Goal: Task Accomplishment & Management: Manage account settings

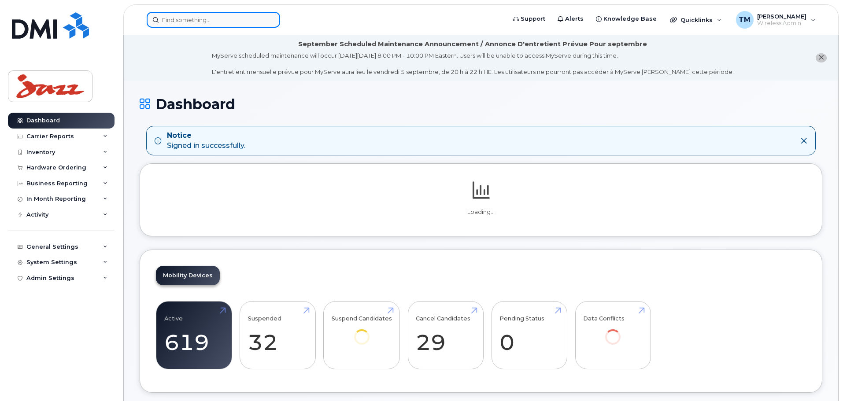
click at [226, 15] on input at bounding box center [213, 20] width 133 height 16
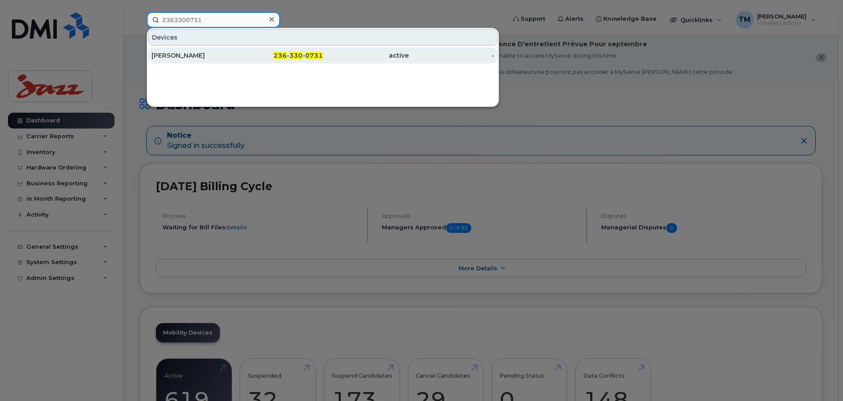
type input "2363300731"
click at [259, 59] on div "236 - 330 - 0731" at bounding box center [280, 55] width 86 height 9
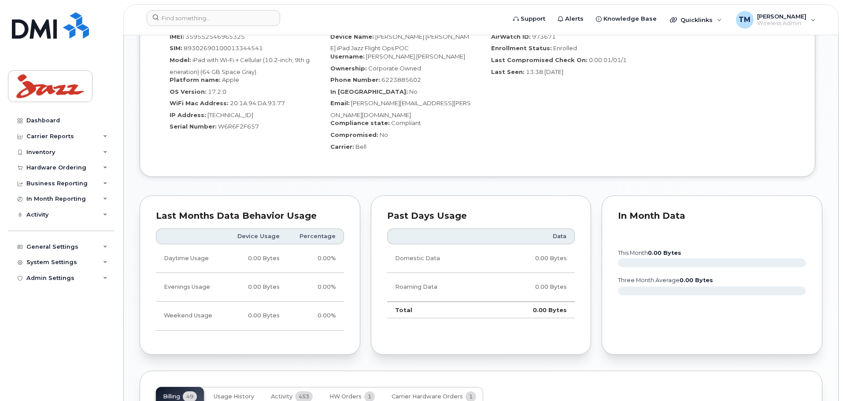
scroll to position [881, 0]
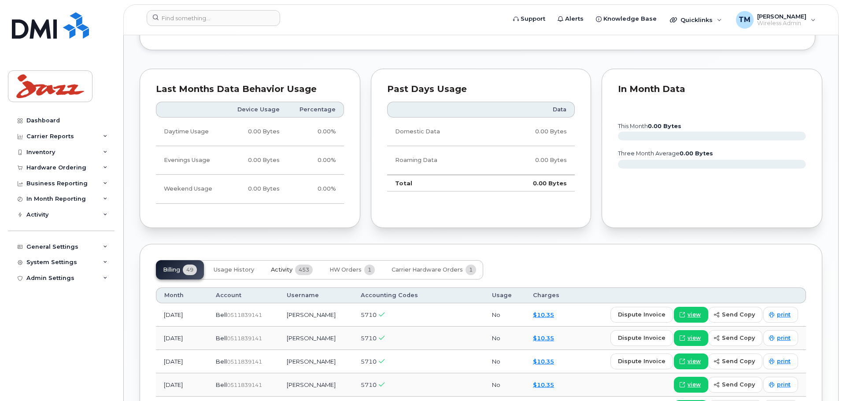
click at [283, 267] on span "Activity" at bounding box center [282, 270] width 22 height 7
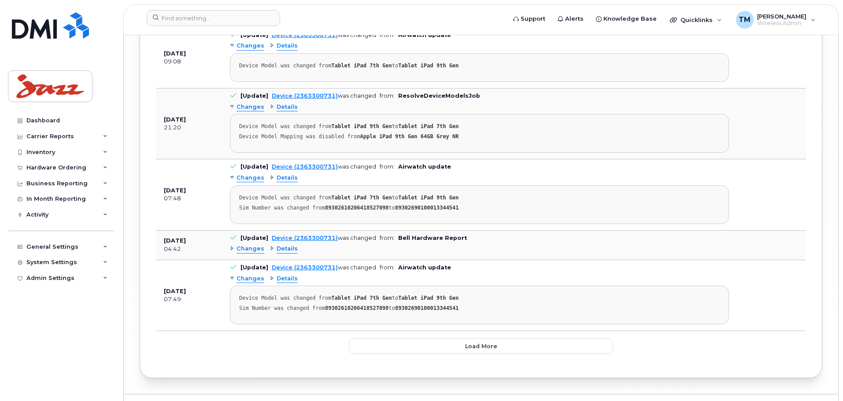
scroll to position [2276, 0]
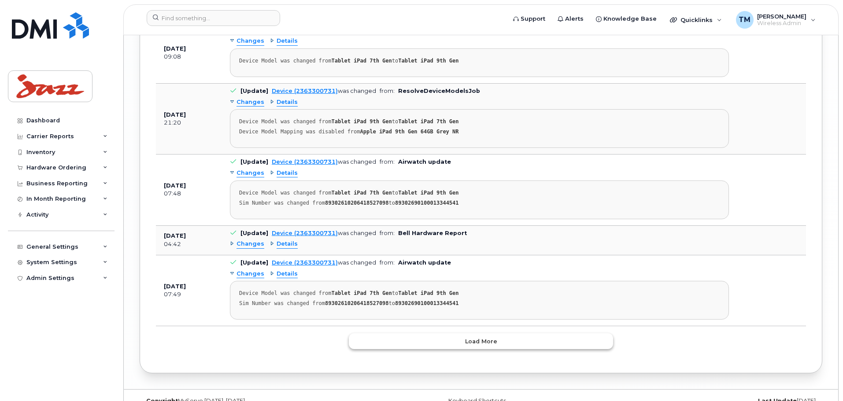
click at [478, 337] on span "Load more" at bounding box center [481, 341] width 32 height 8
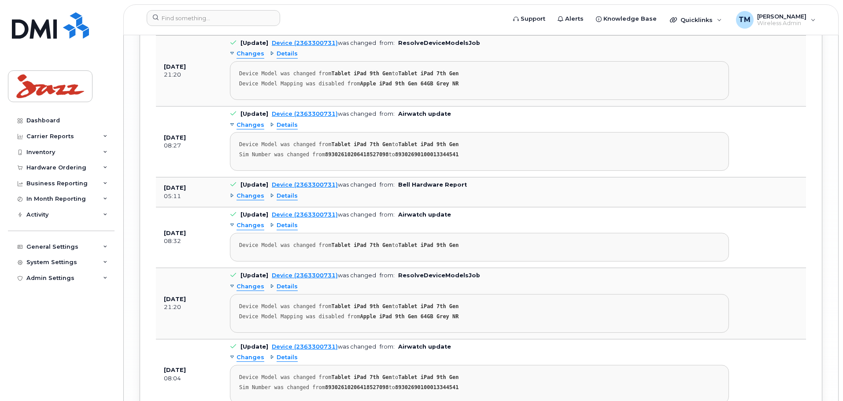
scroll to position [3597, 0]
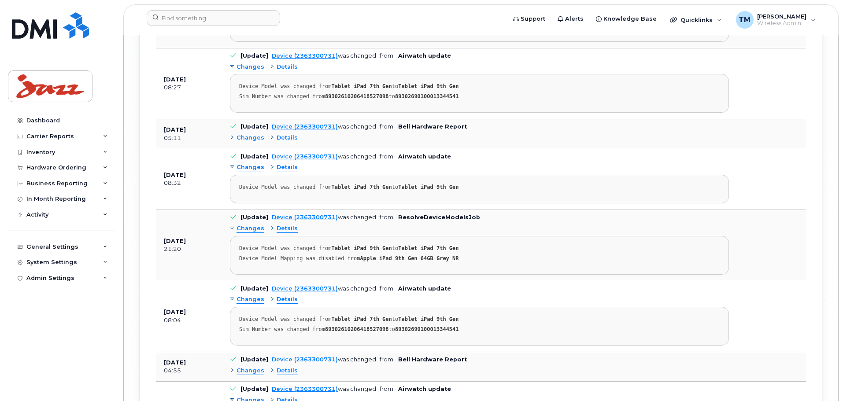
click at [290, 134] on span "Details" at bounding box center [287, 138] width 21 height 8
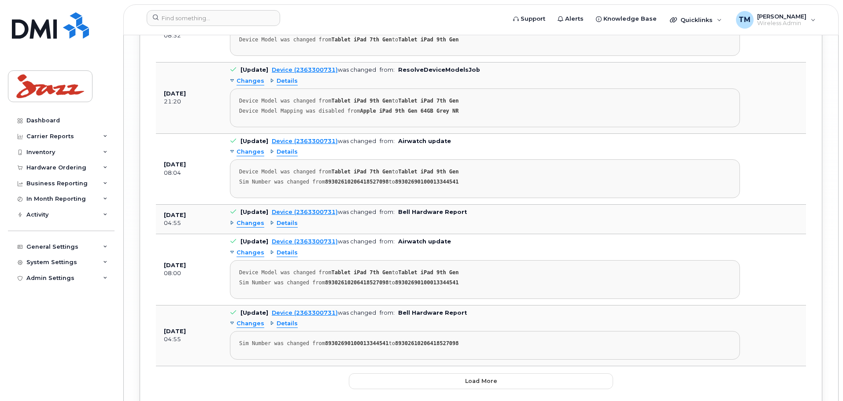
scroll to position [3839, 0]
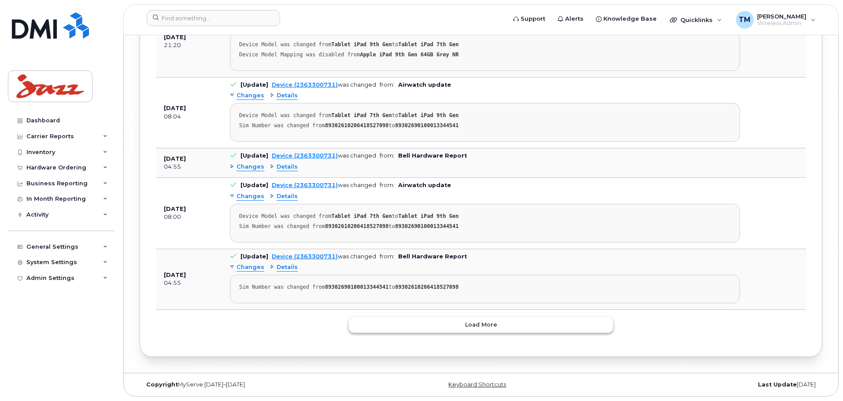
click at [478, 324] on span "Load more" at bounding box center [481, 325] width 32 height 8
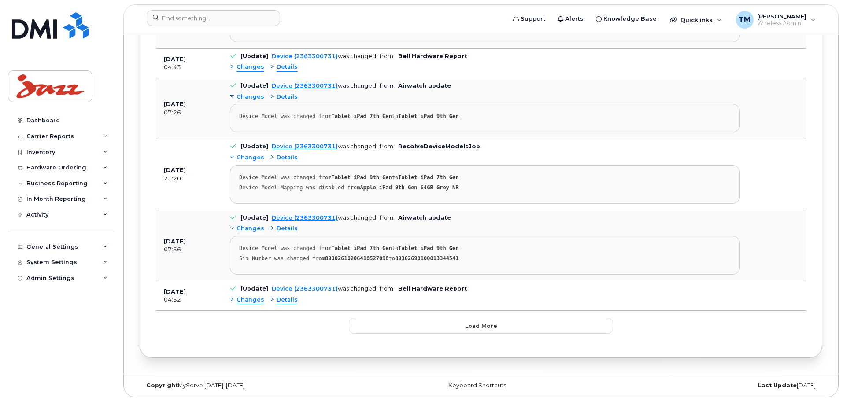
scroll to position [5317, 0]
click at [477, 330] on button "Load more" at bounding box center [481, 325] width 264 height 16
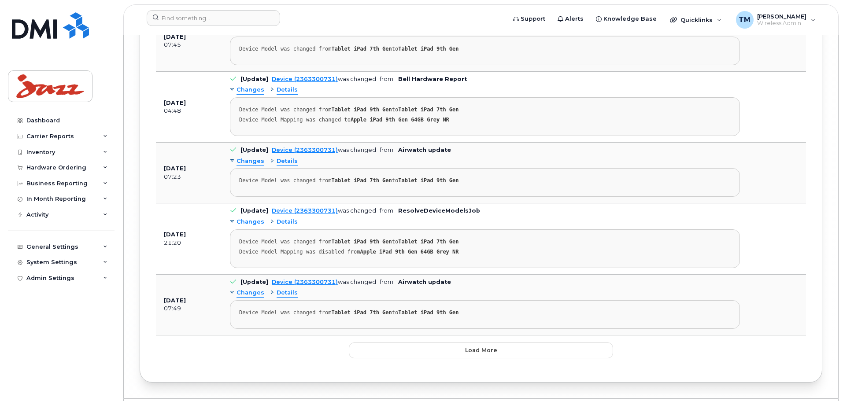
scroll to position [6930, 0]
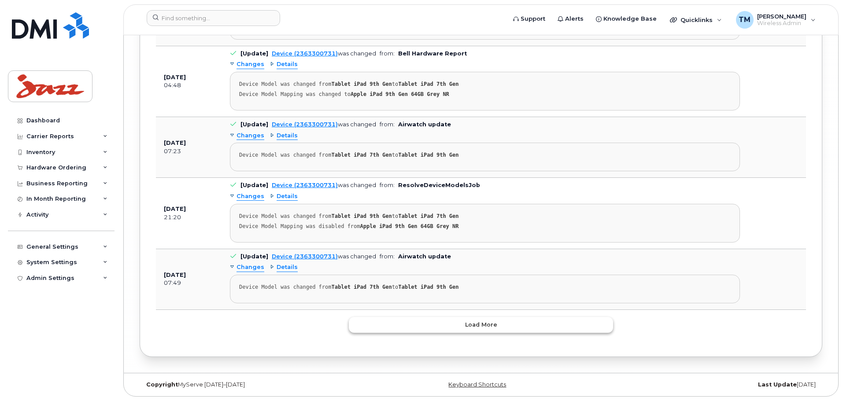
click at [461, 322] on button "Load more" at bounding box center [481, 325] width 264 height 16
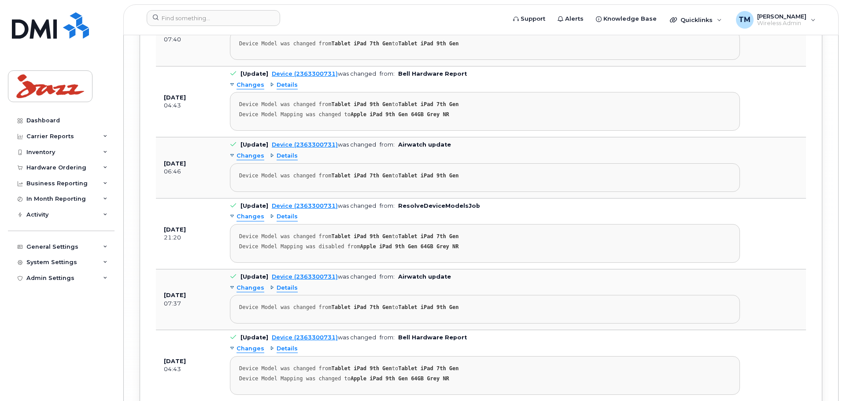
scroll to position [8586, 0]
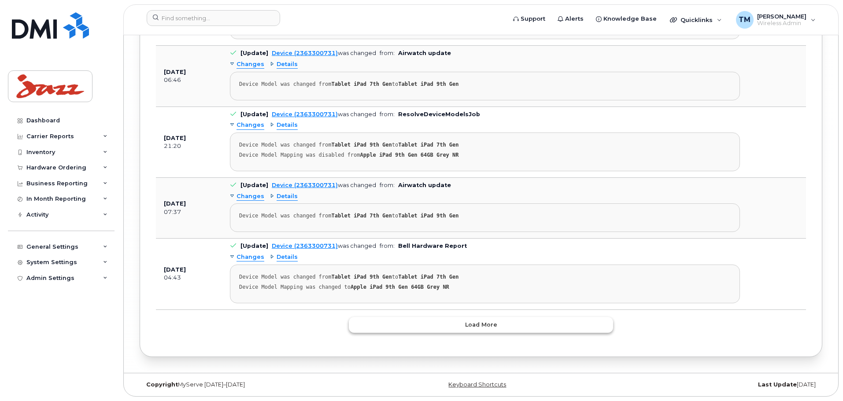
click at [492, 326] on span "Load more" at bounding box center [481, 325] width 32 height 8
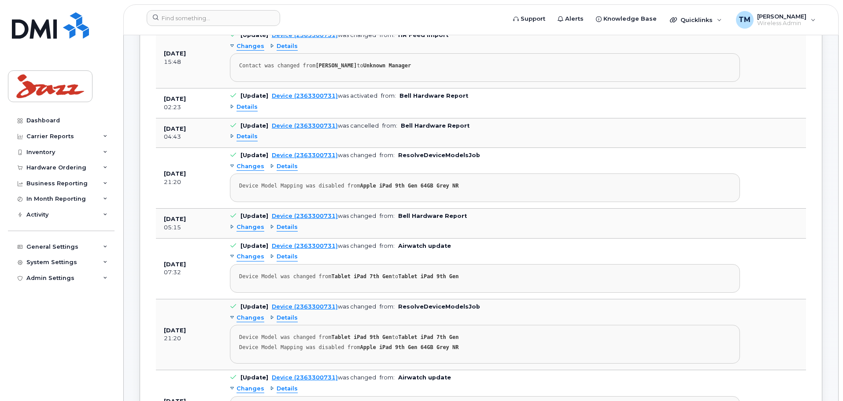
scroll to position [0, 0]
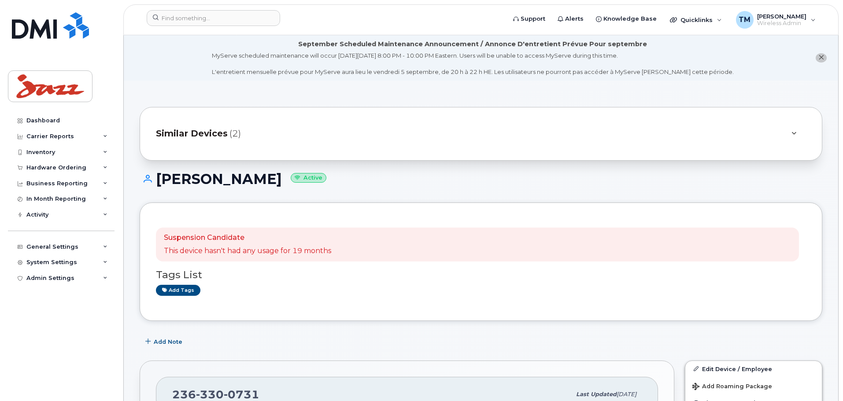
drag, startPoint x: 534, startPoint y: 250, endPoint x: 563, endPoint y: 68, distance: 184.3
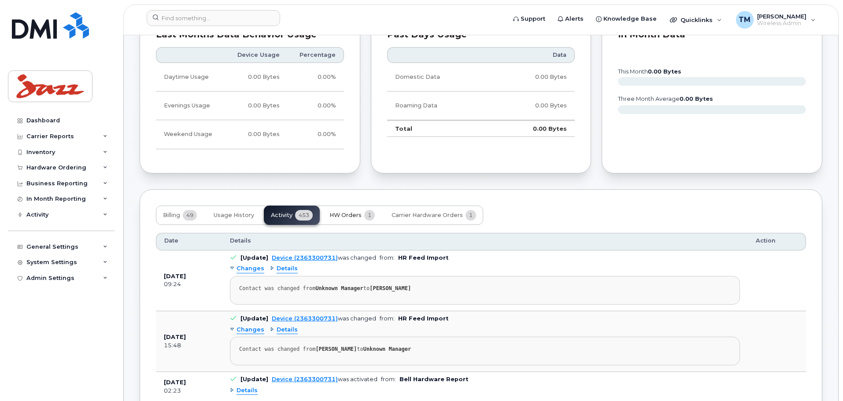
scroll to position [969, 0]
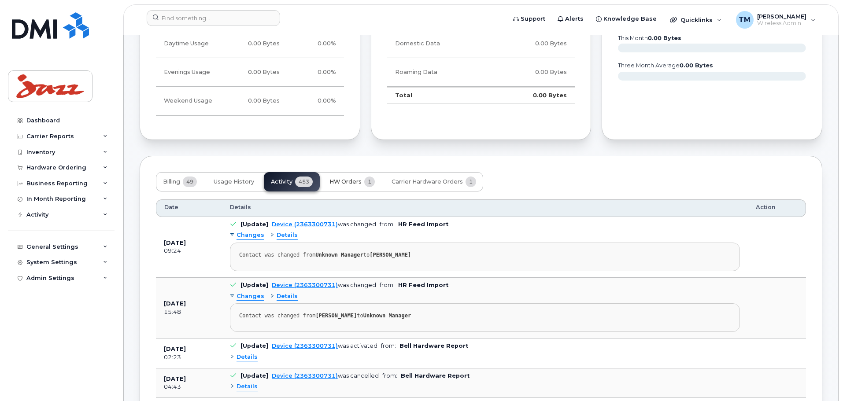
click at [380, 172] on button "HW Orders 1" at bounding box center [351, 181] width 59 height 19
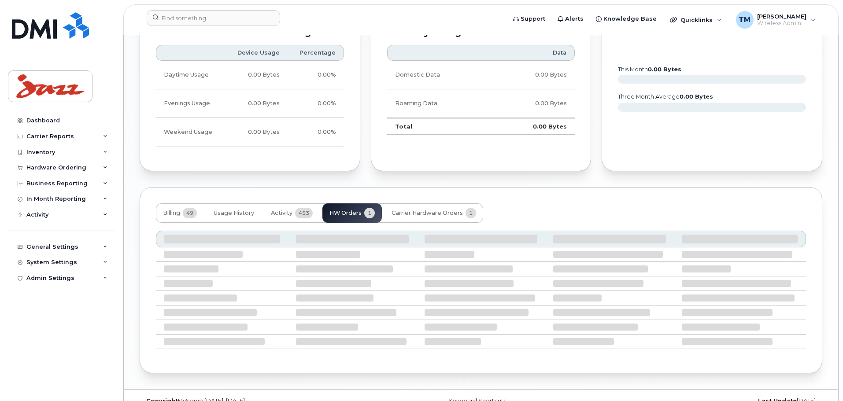
scroll to position [882, 0]
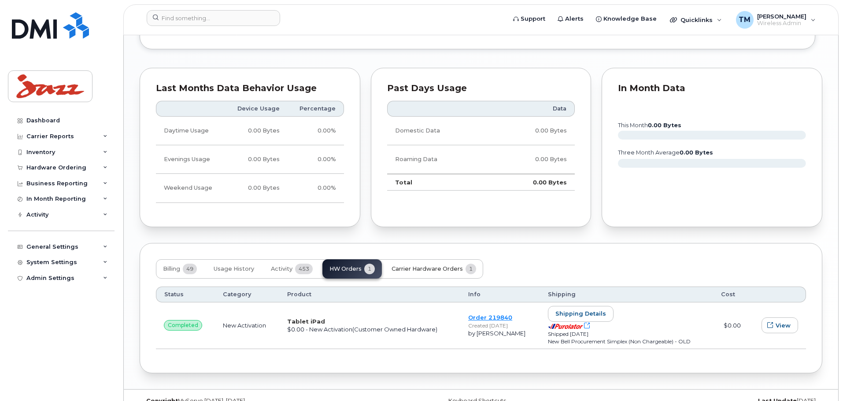
click at [413, 266] on span "Carrier Hardware Orders" at bounding box center [427, 269] width 71 height 7
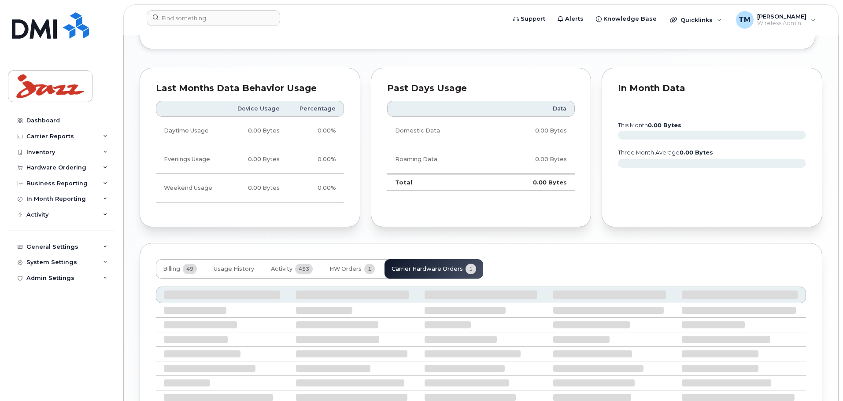
scroll to position [859, 0]
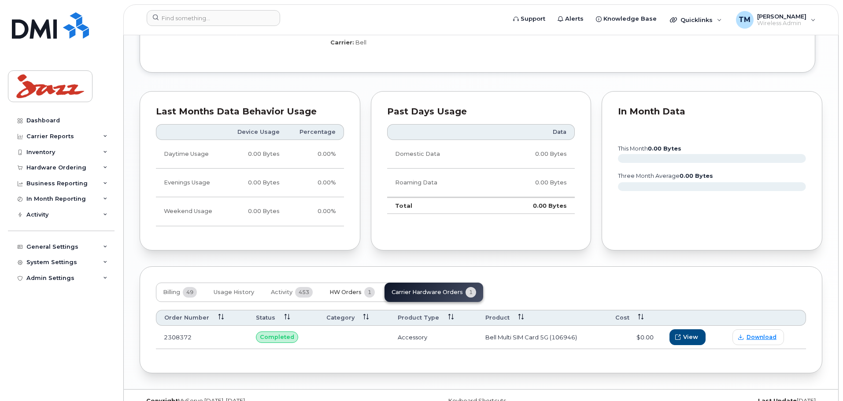
click at [346, 289] on span "HW Orders" at bounding box center [345, 292] width 32 height 7
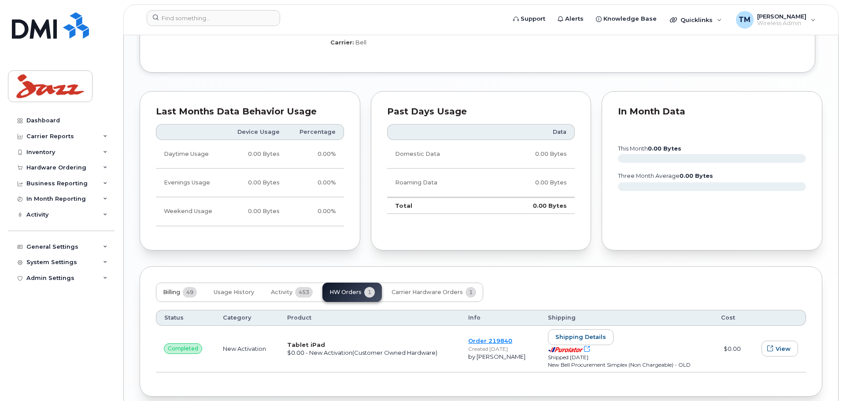
click at [181, 283] on button "Billing 49" at bounding box center [180, 292] width 48 height 19
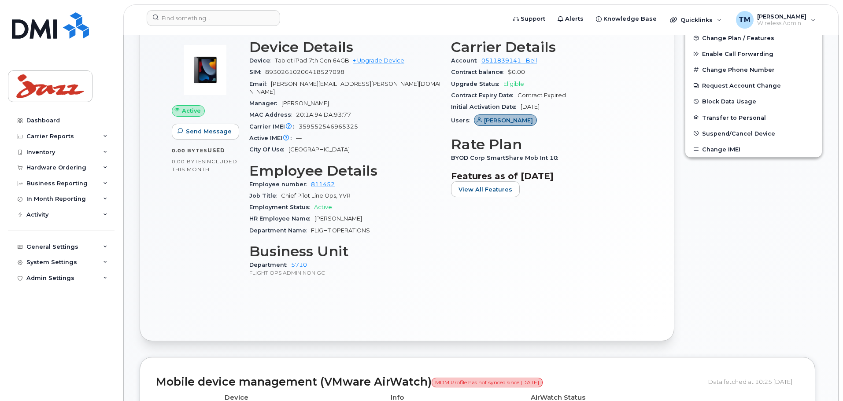
scroll to position [242, 0]
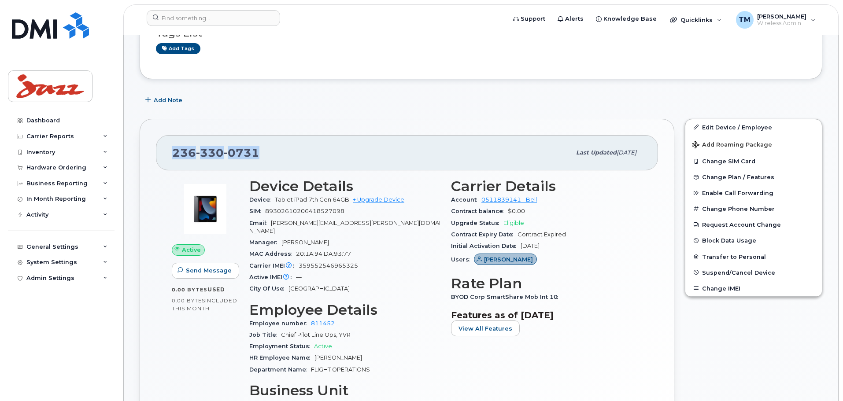
drag, startPoint x: 295, startPoint y: 156, endPoint x: 142, endPoint y: 159, distance: 153.3
click at [142, 159] on div "236 330 0731 Last updated Apr 01, 2025 Active Send Message 0.00 Bytes  used 0.0…" at bounding box center [407, 300] width 535 height 362
copy span "236 330 0731"
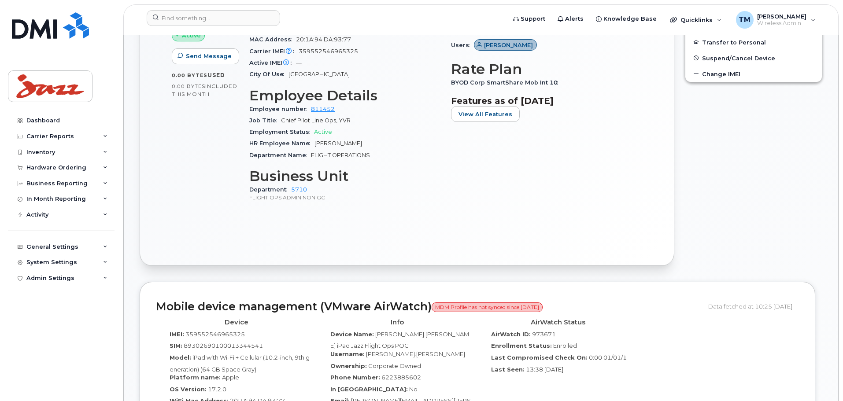
scroll to position [682, 0]
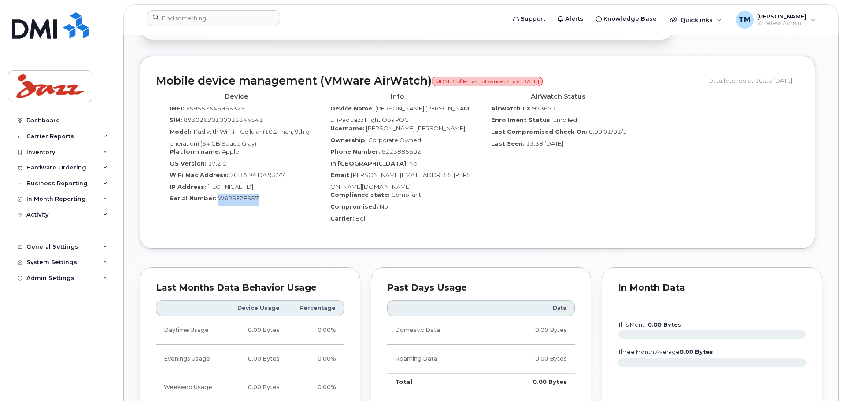
drag, startPoint x: 245, startPoint y: 192, endPoint x: 216, endPoint y: 194, distance: 29.5
click at [216, 194] on div "Serial Number: W6R6F2F657" at bounding box center [237, 200] width 148 height 12
copy span "W6R6F2F657"
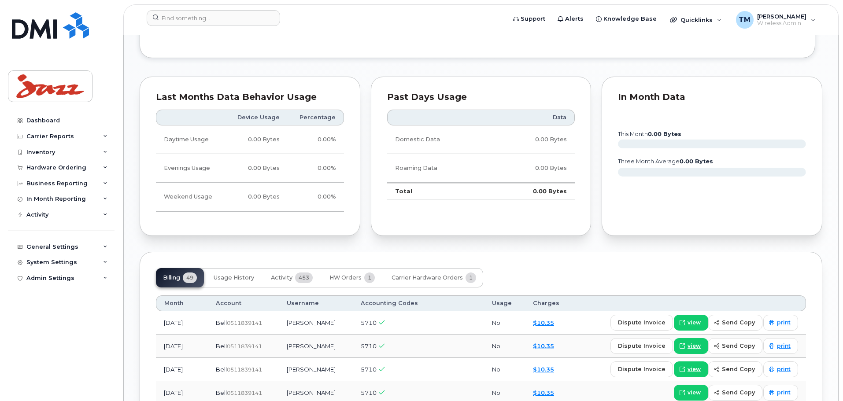
scroll to position [1079, 0]
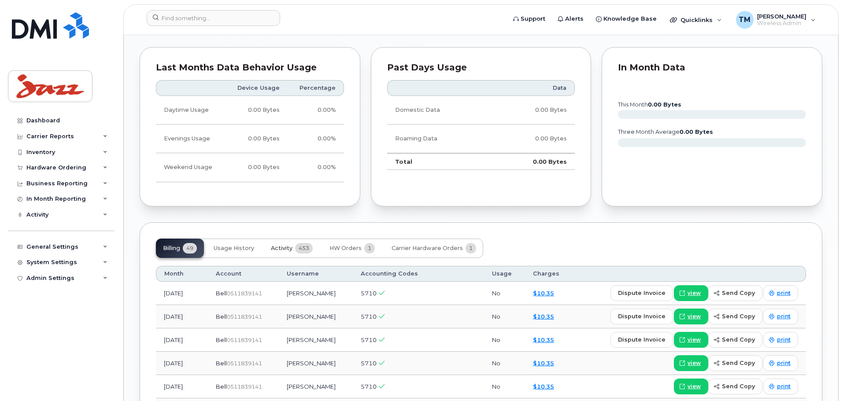
click at [297, 243] on span "453" at bounding box center [304, 248] width 18 height 11
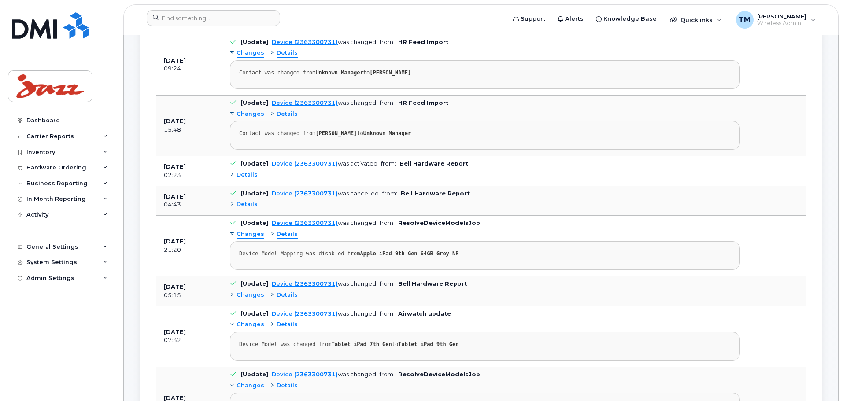
scroll to position [1167, 0]
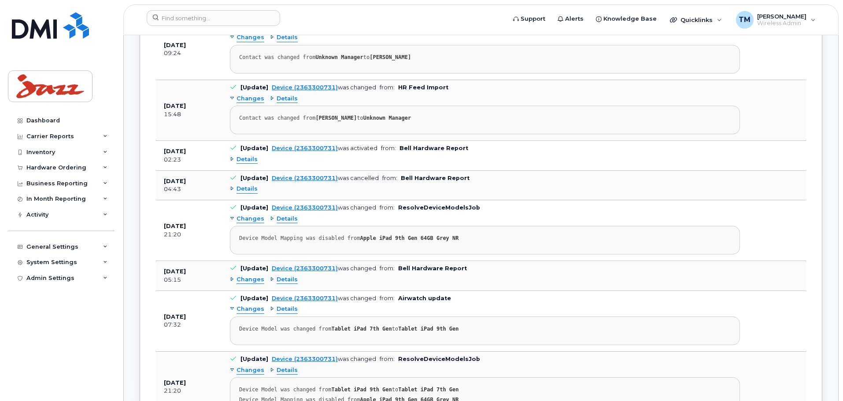
click at [245, 185] on span "Details" at bounding box center [247, 189] width 21 height 8
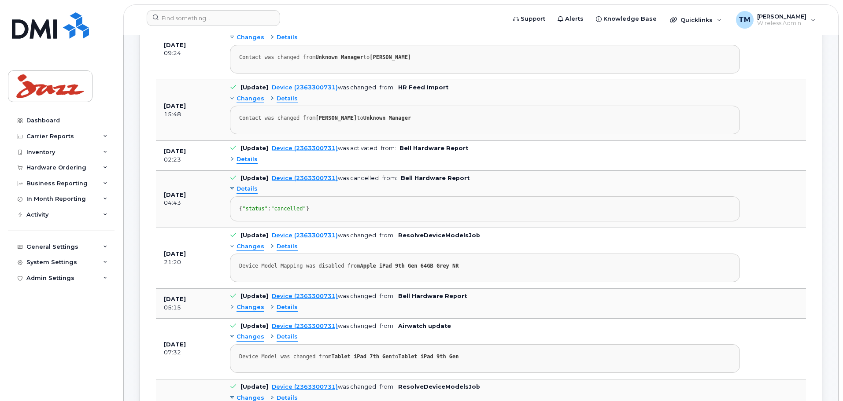
click at [245, 155] on span "Details" at bounding box center [247, 159] width 21 height 8
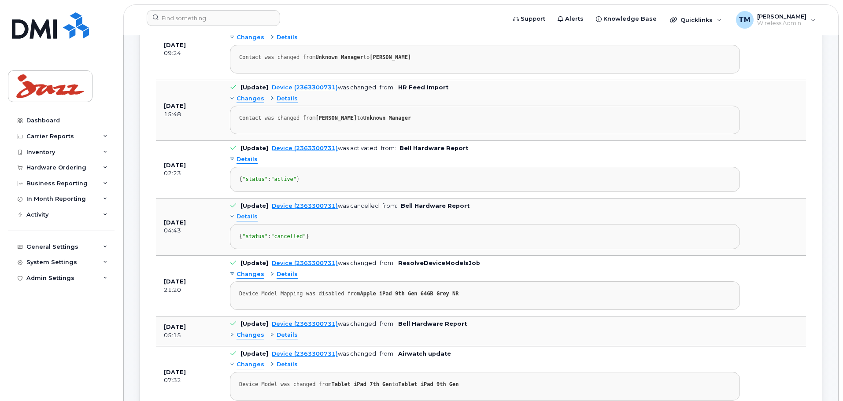
click at [569, 176] on div "{ "status" : "active" }" at bounding box center [485, 179] width 492 height 7
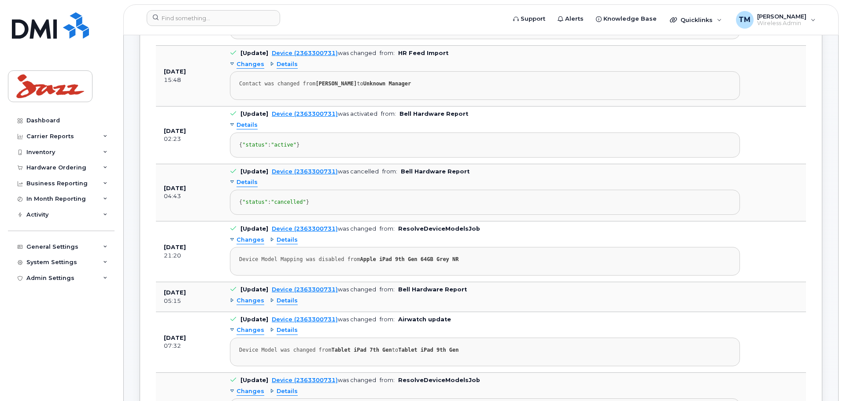
scroll to position [1255, 0]
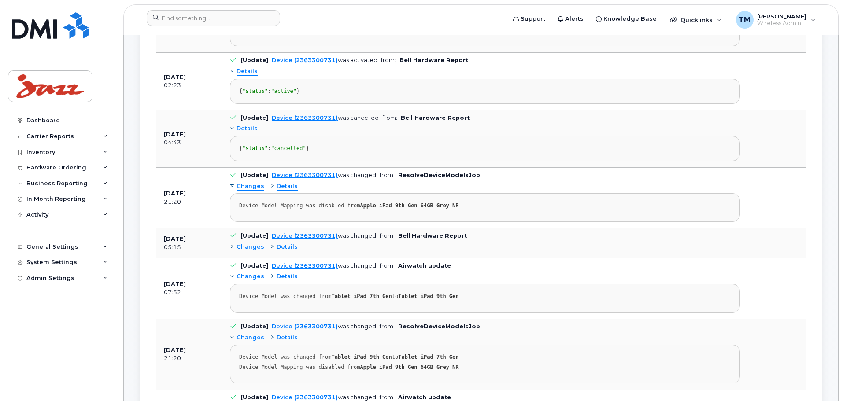
click at [288, 252] on span "Details" at bounding box center [287, 247] width 21 height 8
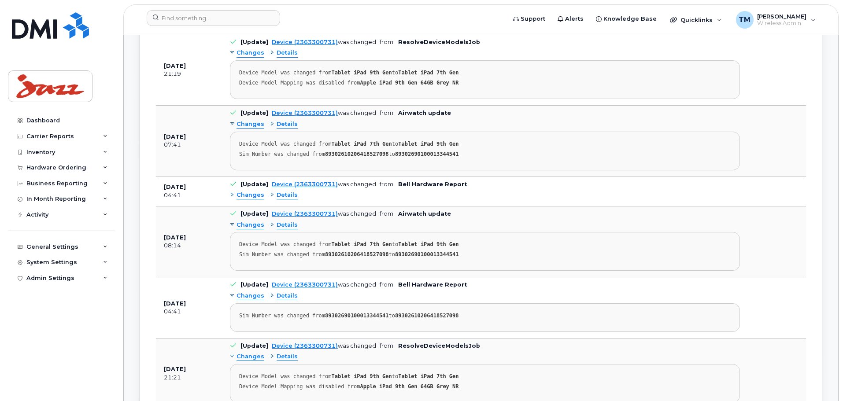
scroll to position [1872, 0]
click at [285, 199] on span "Details" at bounding box center [287, 195] width 21 height 8
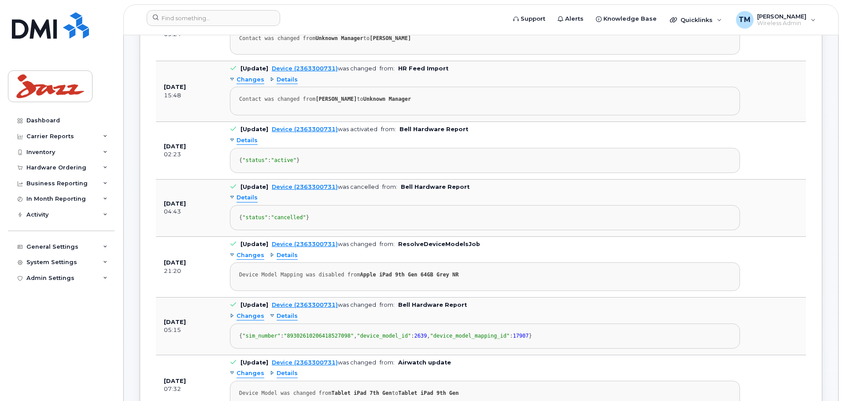
scroll to position [1167, 0]
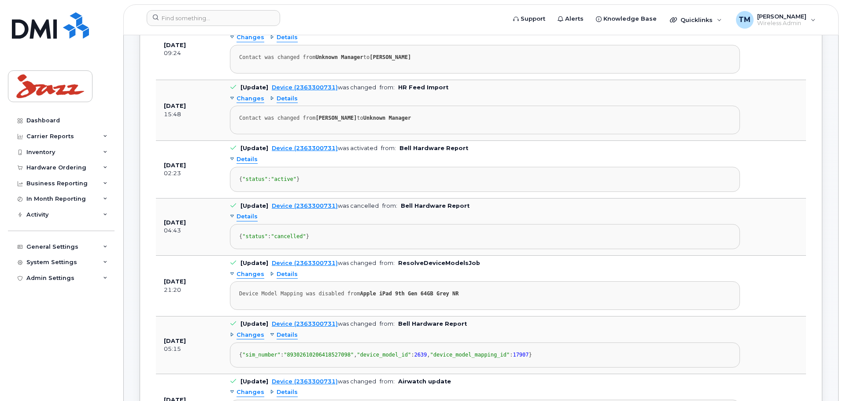
click at [528, 211] on div "Details { "status" : "cancelled" }" at bounding box center [485, 229] width 510 height 39
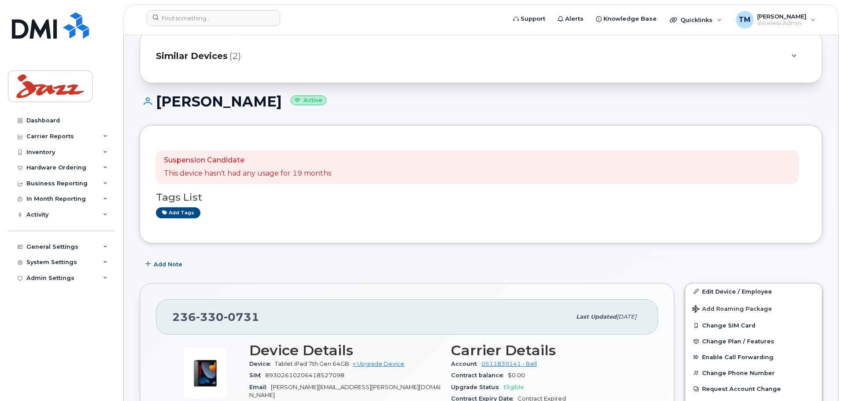
scroll to position [0, 0]
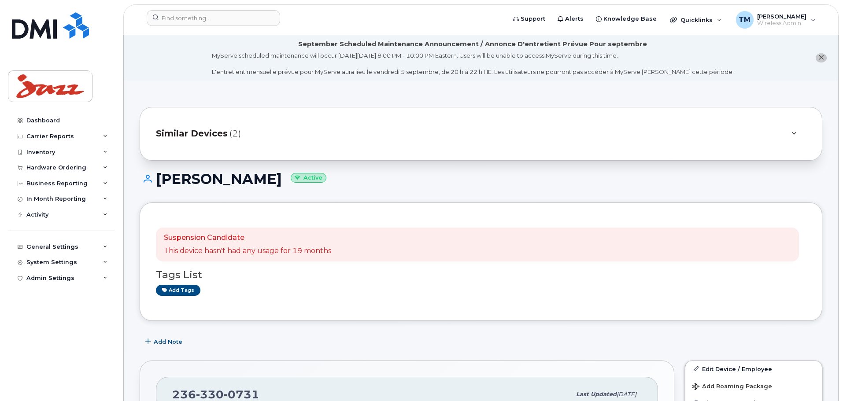
click at [465, 130] on div "Similar Devices (2)" at bounding box center [469, 133] width 626 height 21
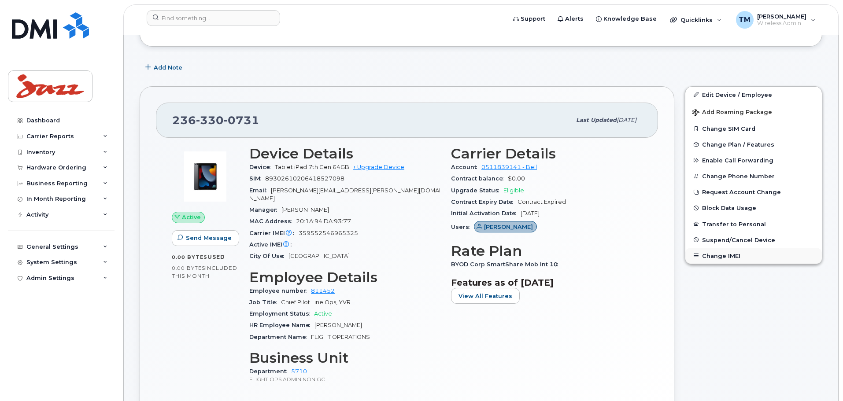
scroll to position [352, 0]
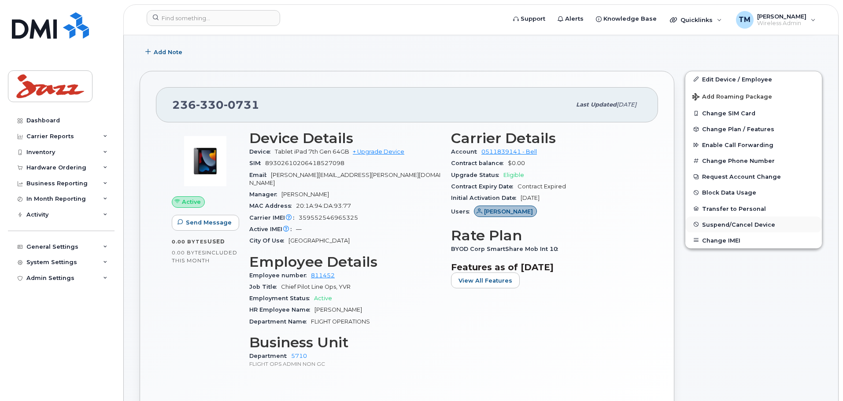
click at [728, 226] on span "Suspend/Cancel Device" at bounding box center [738, 224] width 73 height 7
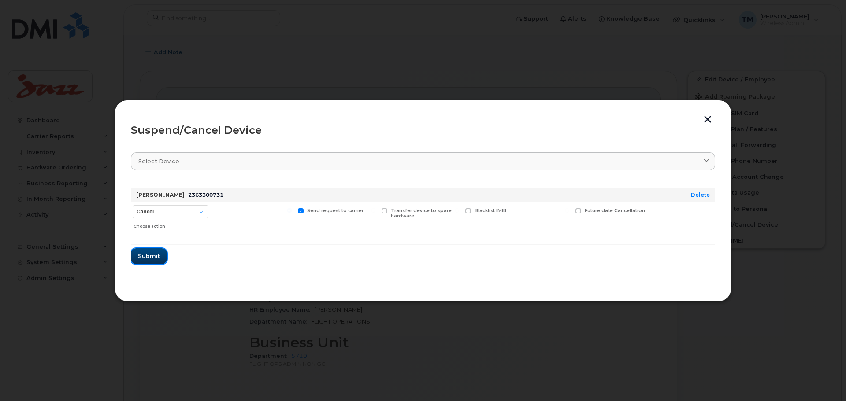
click at [143, 258] on span "Submit" at bounding box center [149, 256] width 22 height 8
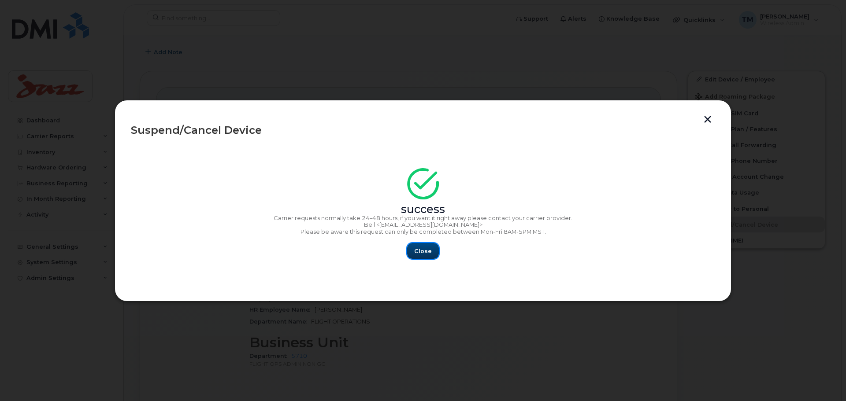
click at [425, 248] on span "Close" at bounding box center [423, 251] width 18 height 8
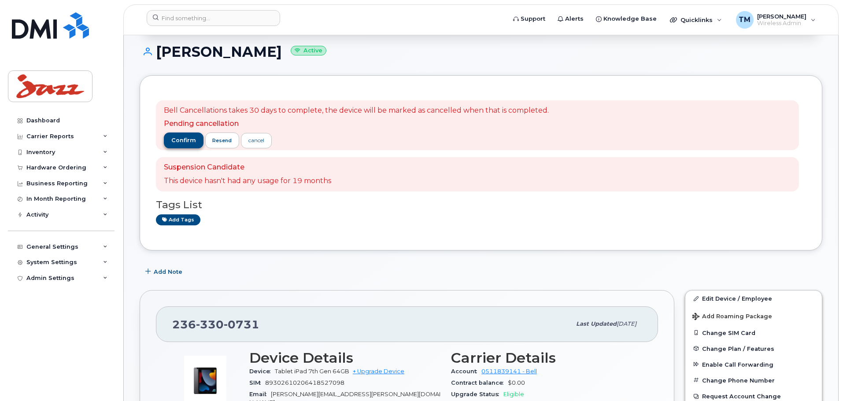
scroll to position [132, 0]
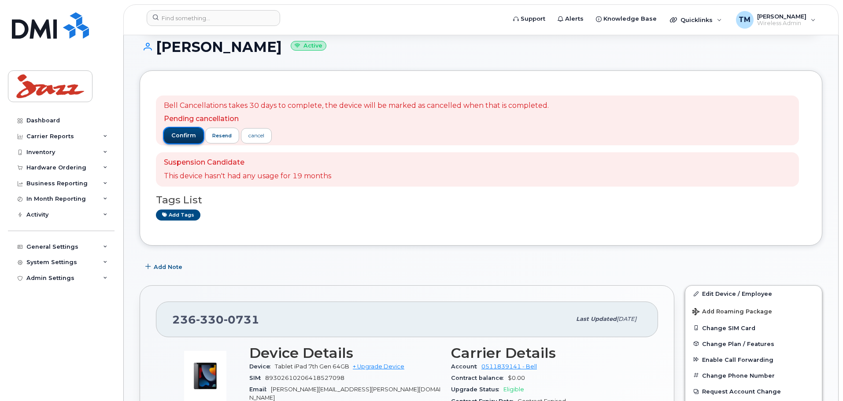
click at [177, 135] on span "confirm" at bounding box center [183, 136] width 25 height 8
